Goal: Transaction & Acquisition: Purchase product/service

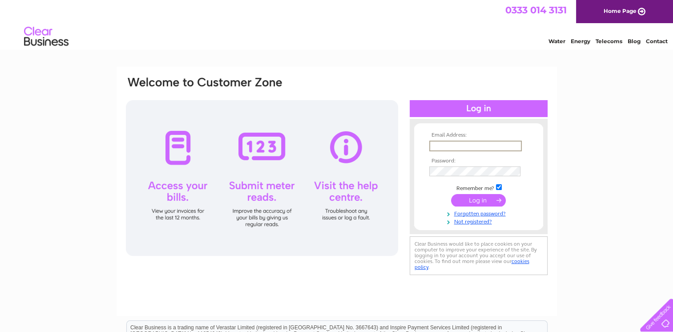
click at [457, 149] on input "text" at bounding box center [476, 146] width 93 height 11
type input "avril@thegoosecoffeehouse.co.uk"
click at [479, 203] on input "submit" at bounding box center [478, 200] width 55 height 12
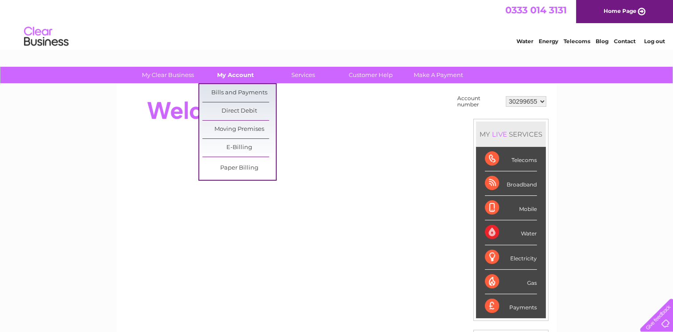
click at [235, 75] on link "My Account" at bounding box center [235, 75] width 73 height 16
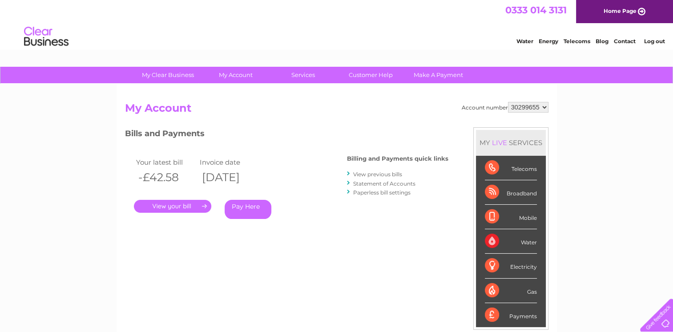
click at [246, 209] on link "Pay Here" at bounding box center [248, 209] width 47 height 19
